Goal: Task Accomplishment & Management: Manage account settings

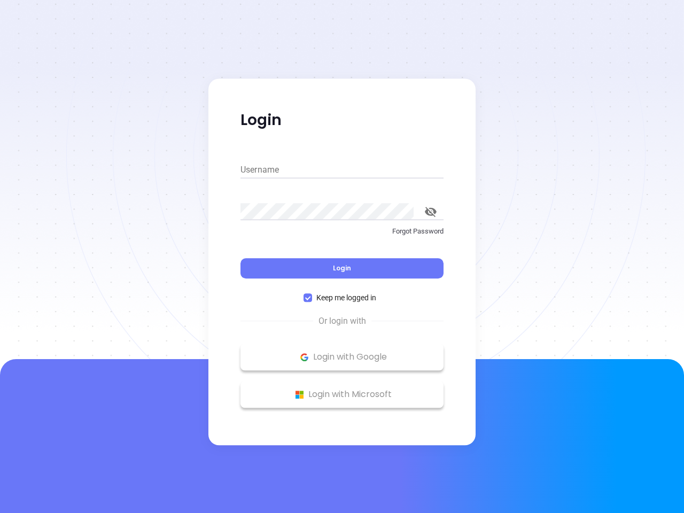
click at [342, 257] on div "Login" at bounding box center [342, 261] width 203 height 33
click at [342, 170] on input "Username" at bounding box center [342, 169] width 203 height 17
click at [431, 212] on icon "toggle password visibility" at bounding box center [431, 212] width 12 height 10
click at [342, 268] on span "Login" at bounding box center [342, 267] width 18 height 9
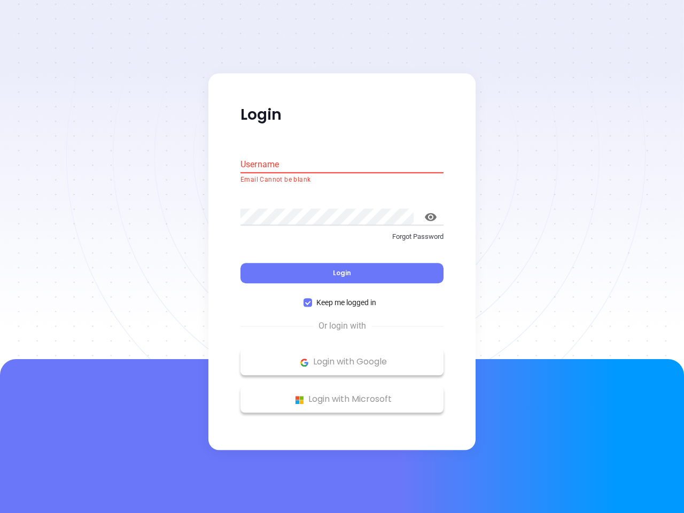
click at [342, 298] on span "Keep me logged in" at bounding box center [346, 303] width 68 height 12
click at [312, 299] on input "Keep me logged in" at bounding box center [308, 303] width 9 height 9
checkbox input "false"
click at [342, 357] on p "Login with Google" at bounding box center [342, 362] width 192 height 16
click at [342, 394] on p "Login with Microsoft" at bounding box center [342, 400] width 192 height 16
